Goal: Browse casually

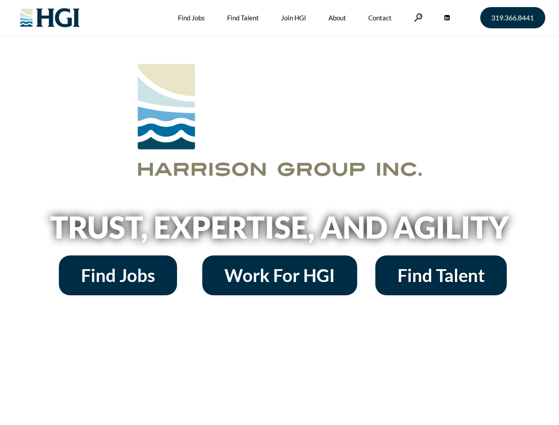
click at [279, 213] on h2 "Trust, Expertise, and Agility" at bounding box center [279, 227] width 505 height 30
click at [417, 17] on link at bounding box center [418, 17] width 9 height 8
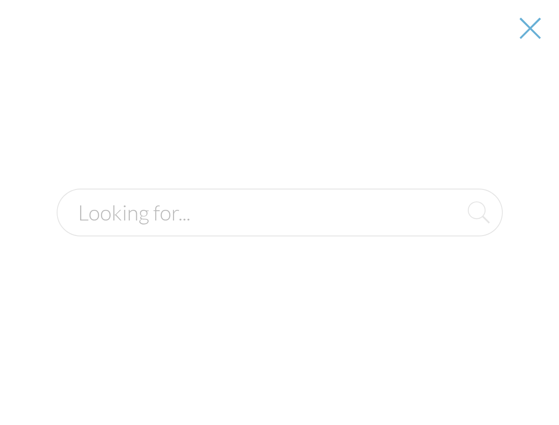
click at [279, 230] on h2 "Trust, Expertise, and Agility" at bounding box center [279, 227] width 505 height 30
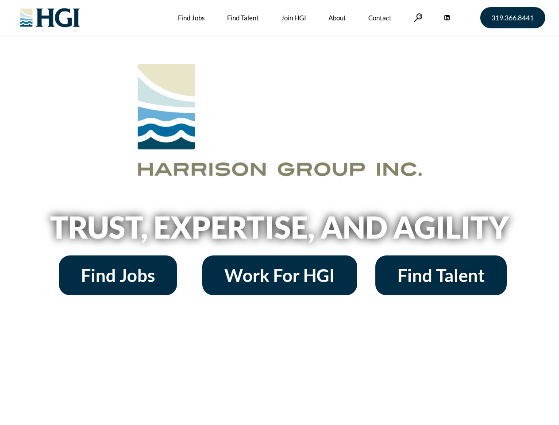
click at [279, 213] on h2 "Trust, Expertise, and Agility" at bounding box center [279, 227] width 505 height 30
click at [417, 17] on link at bounding box center [418, 17] width 9 height 8
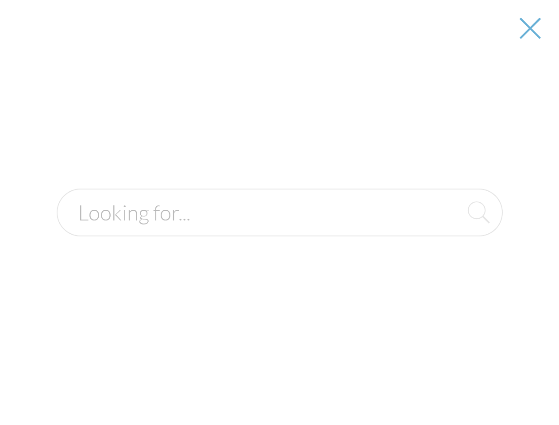
click at [279, 230] on h2 "Trust, Expertise, and Agility" at bounding box center [279, 227] width 505 height 30
